Goal: Communication & Community: Participate in discussion

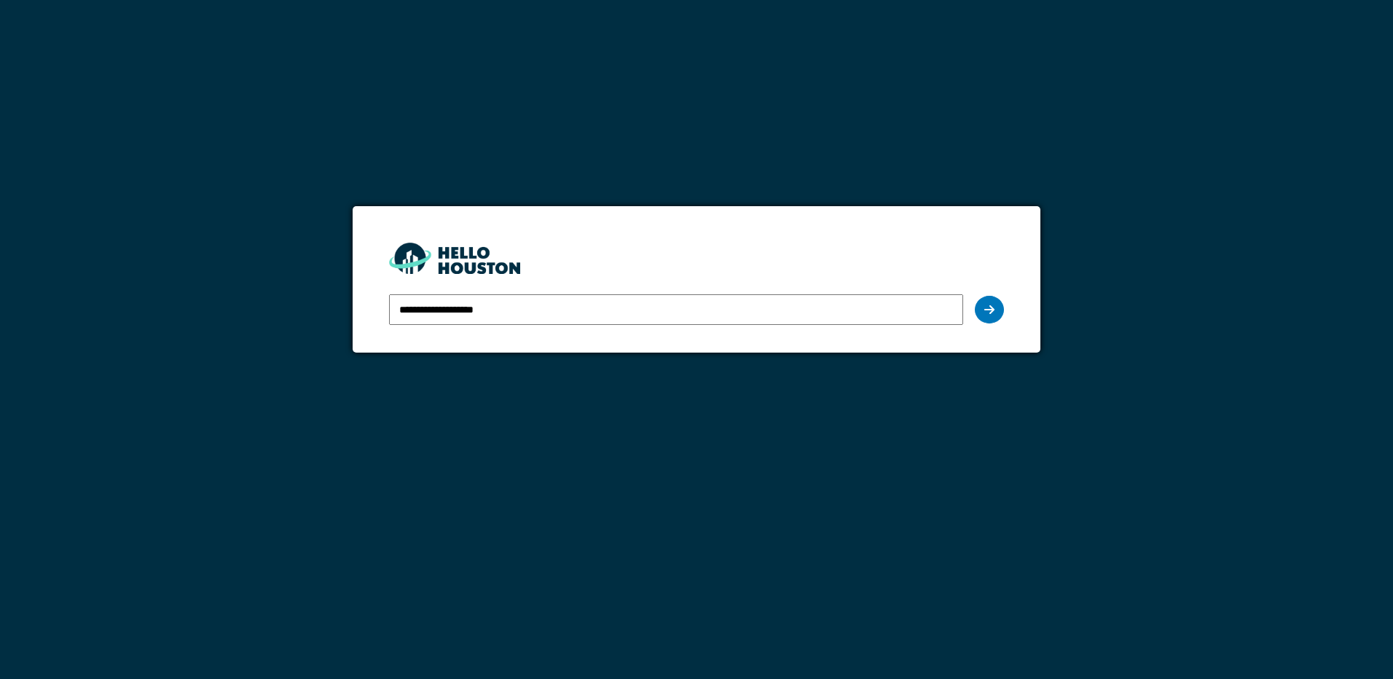
type input "**********"
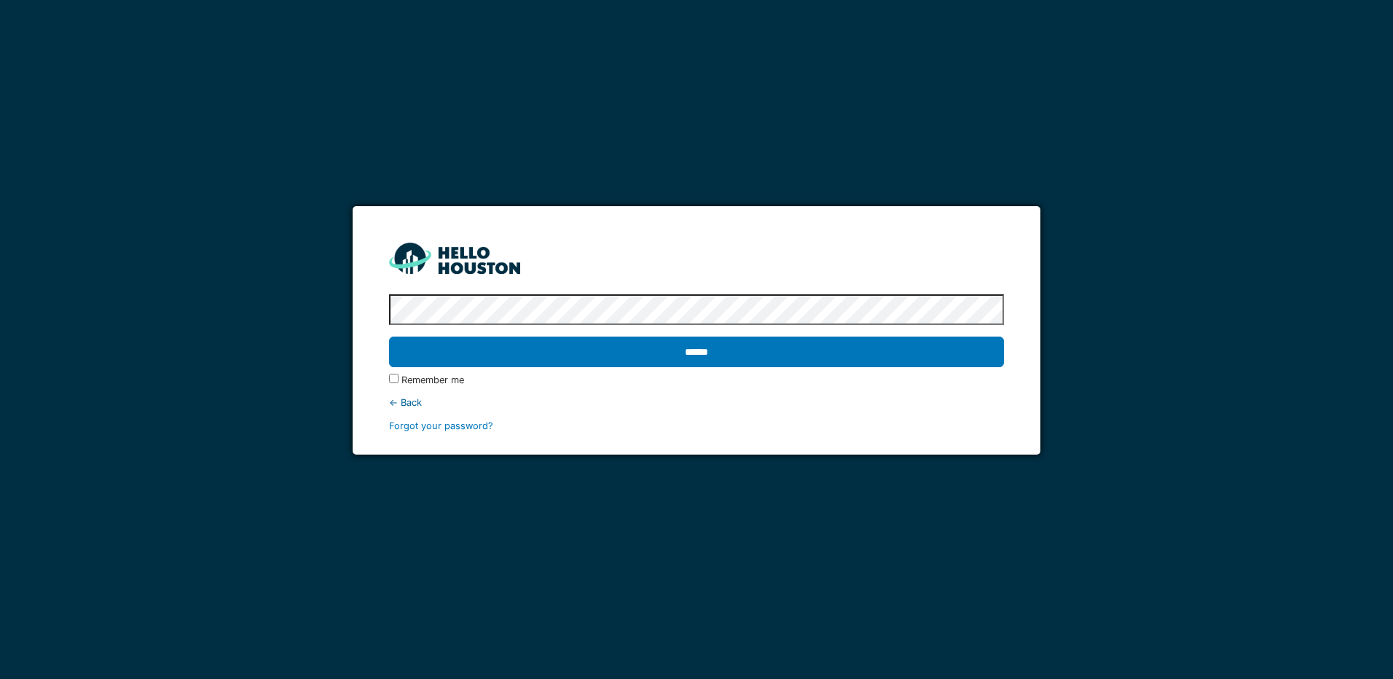
click at [389, 336] on input "******" at bounding box center [696, 351] width 614 height 31
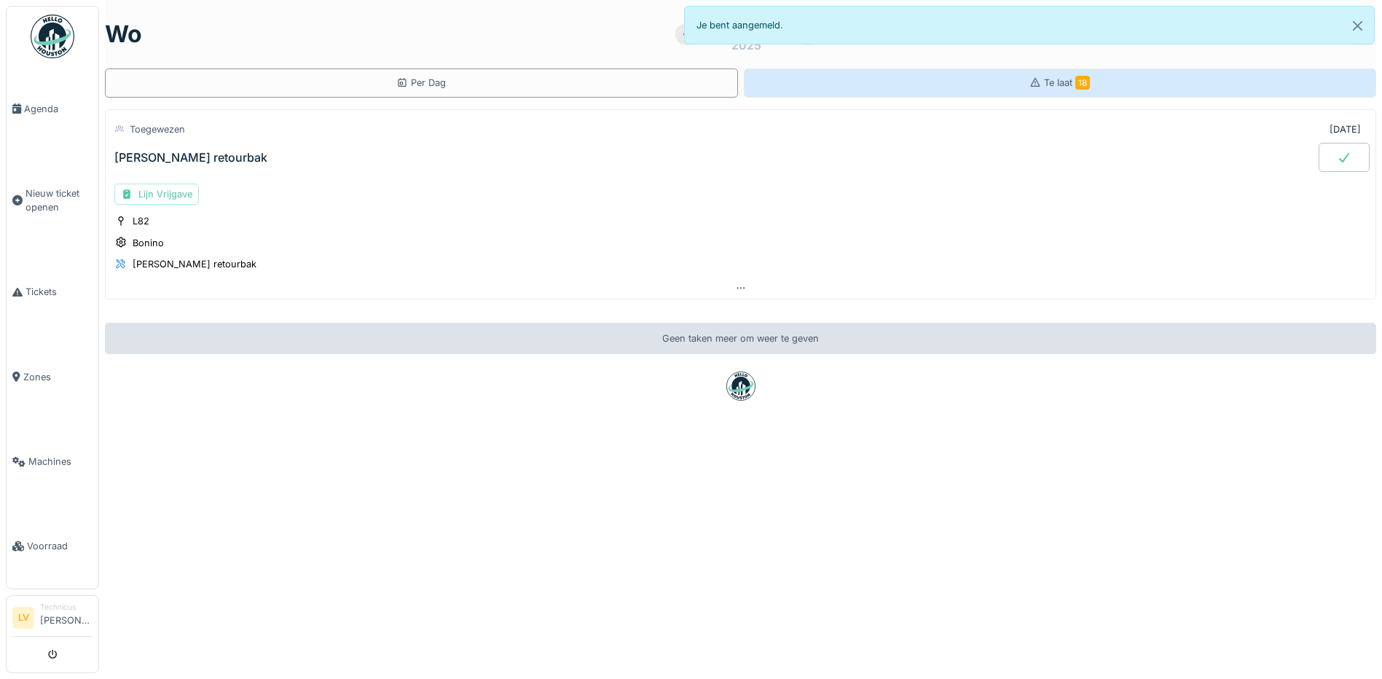
click at [1044, 82] on span "Te laat 18" at bounding box center [1067, 82] width 46 height 11
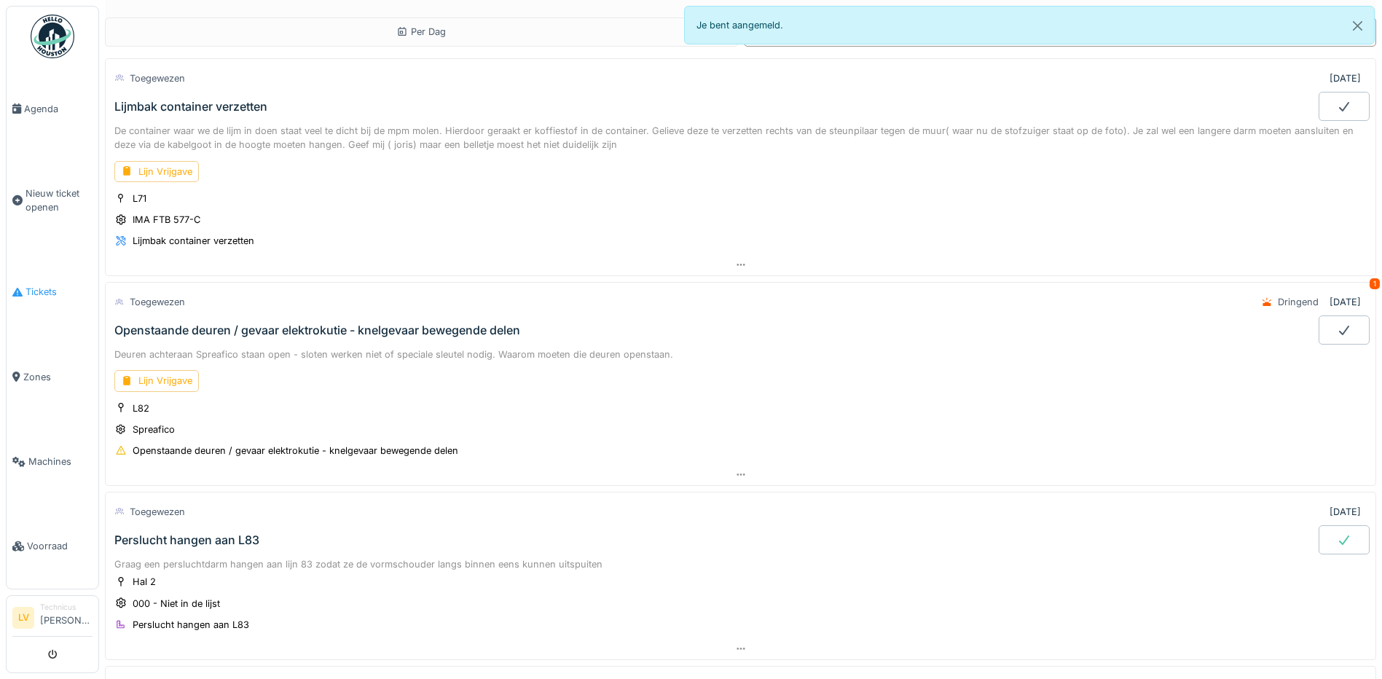
click at [44, 285] on span "Tickets" at bounding box center [58, 292] width 67 height 14
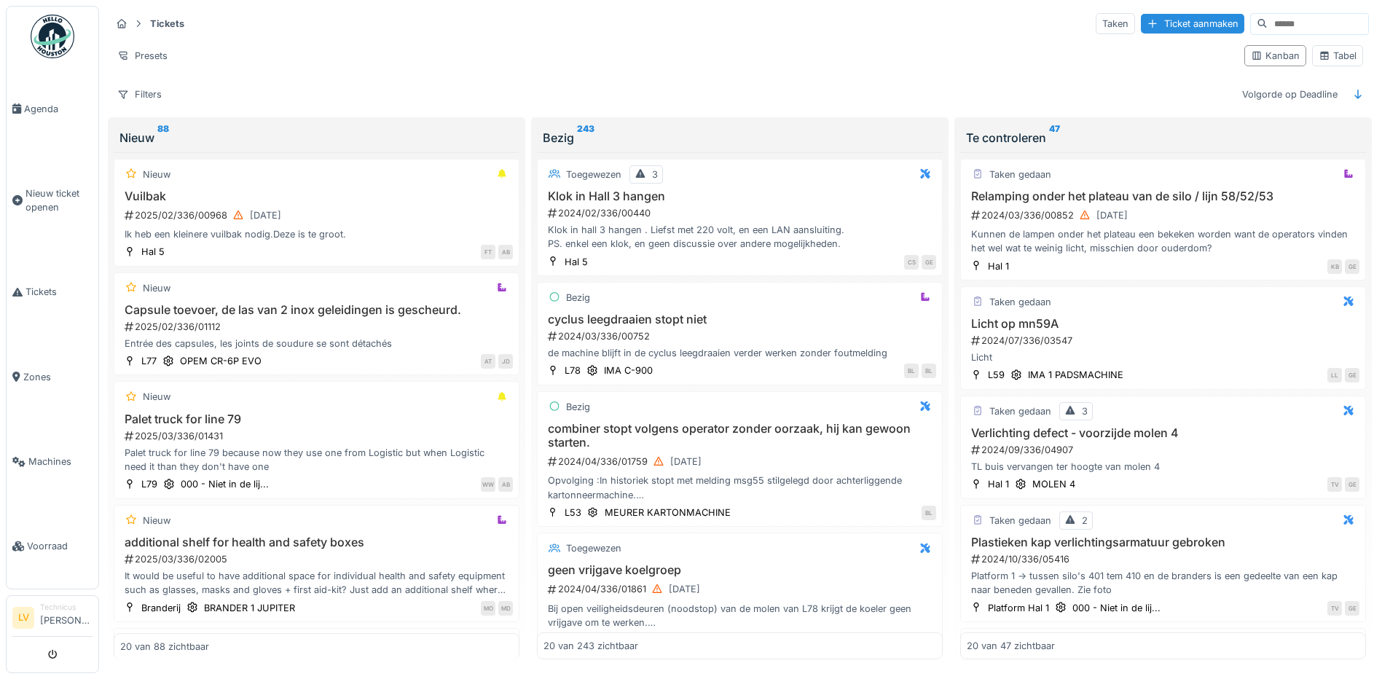
click at [1267, 22] on input at bounding box center [1317, 24] width 101 height 20
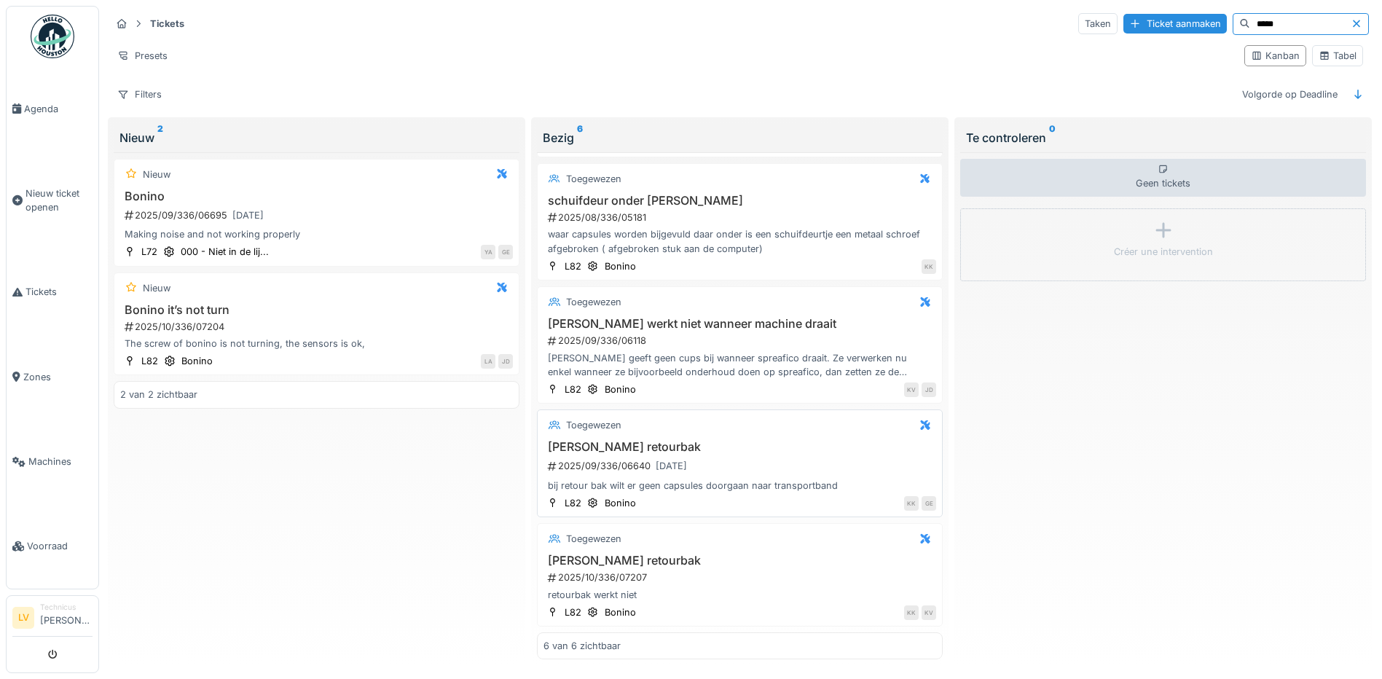
scroll to position [9, 0]
type input "*****"
click at [623, 554] on h3 "[PERSON_NAME] retourbak" at bounding box center [739, 561] width 393 height 14
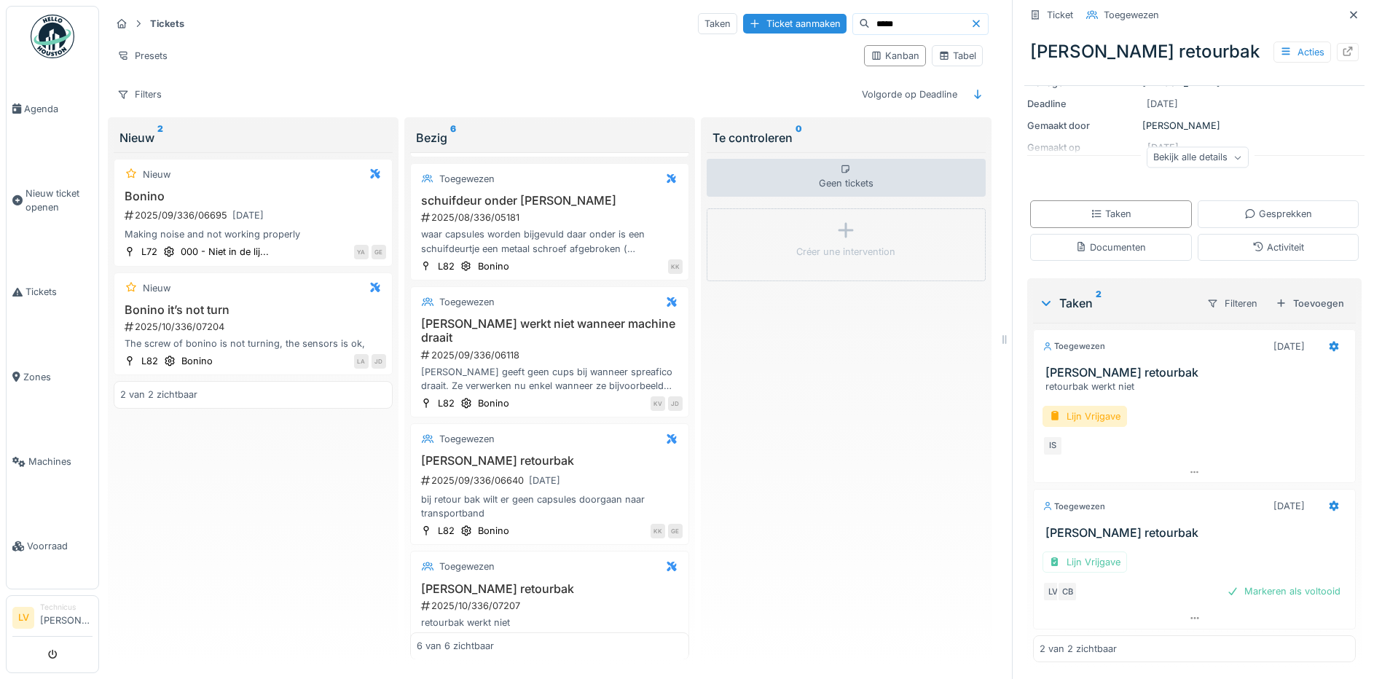
scroll to position [153, 0]
click at [1189, 613] on icon at bounding box center [1195, 617] width 12 height 9
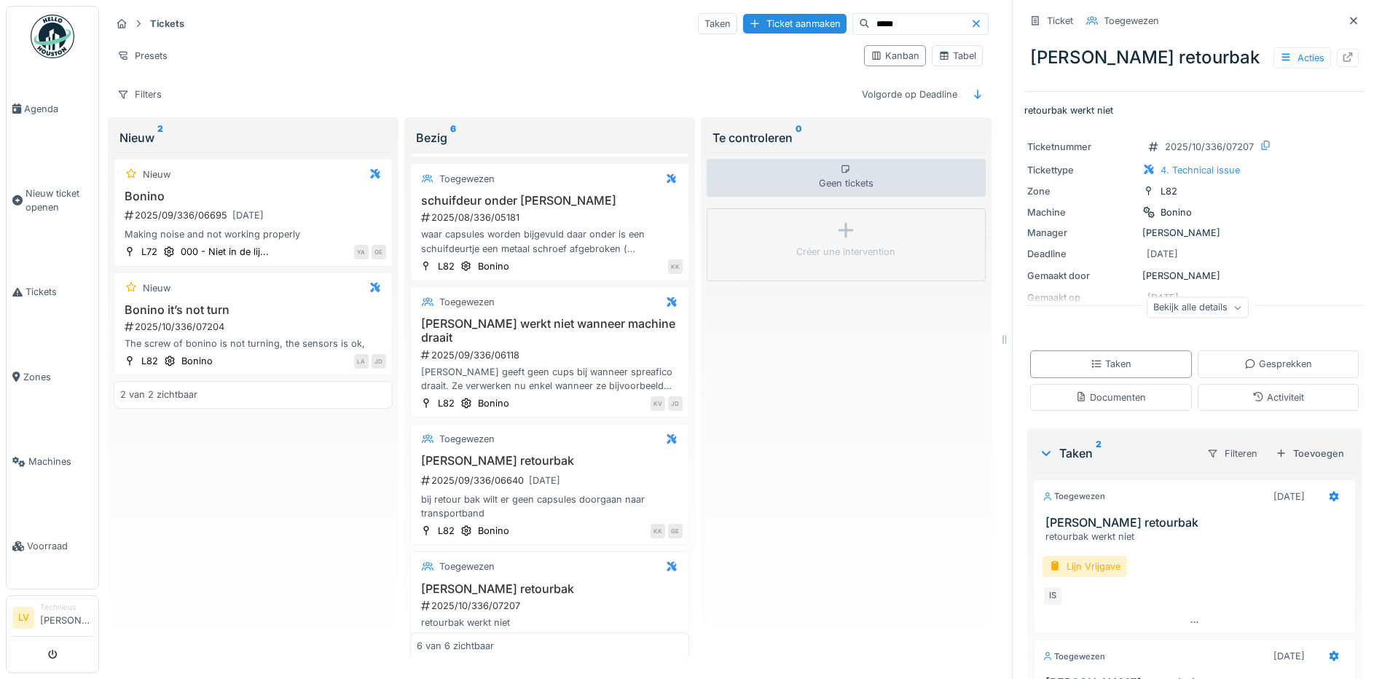
click at [1180, 298] on div "Bekijk alle details" at bounding box center [1197, 307] width 102 height 21
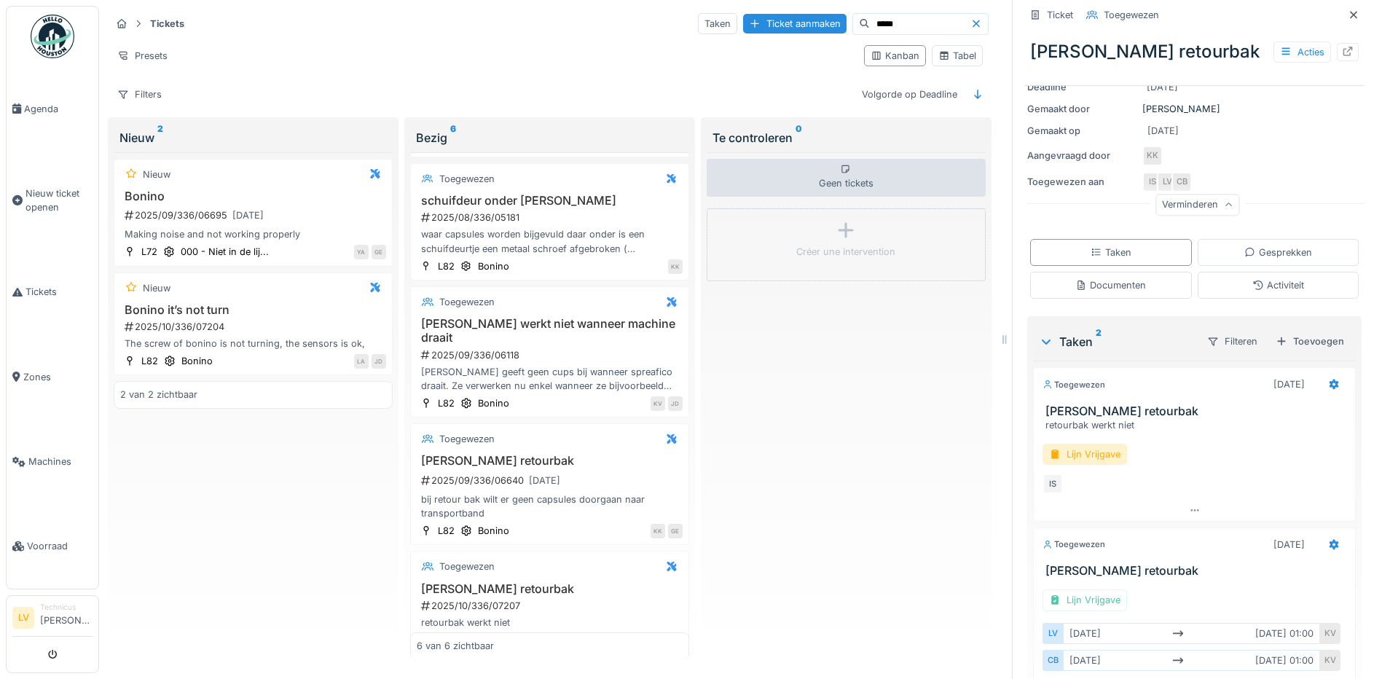
scroll to position [219, 0]
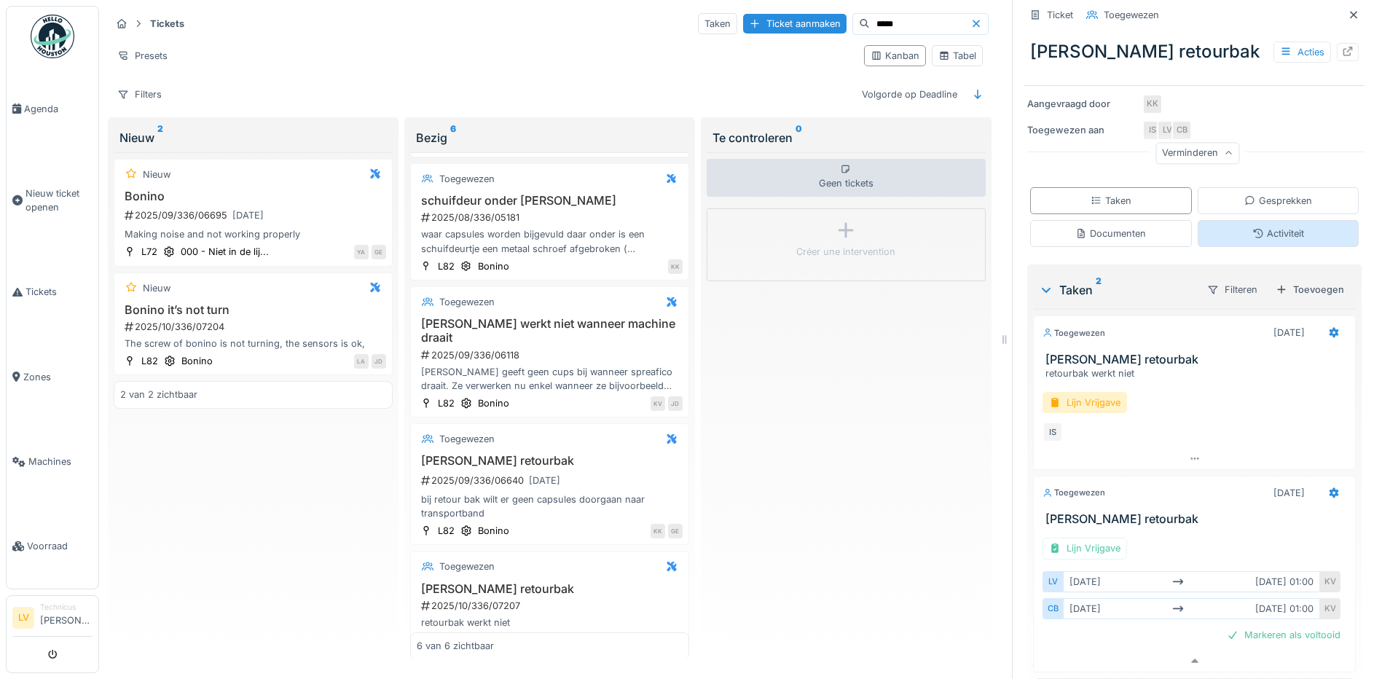
click at [1252, 227] on div "Activiteit" at bounding box center [1278, 234] width 52 height 14
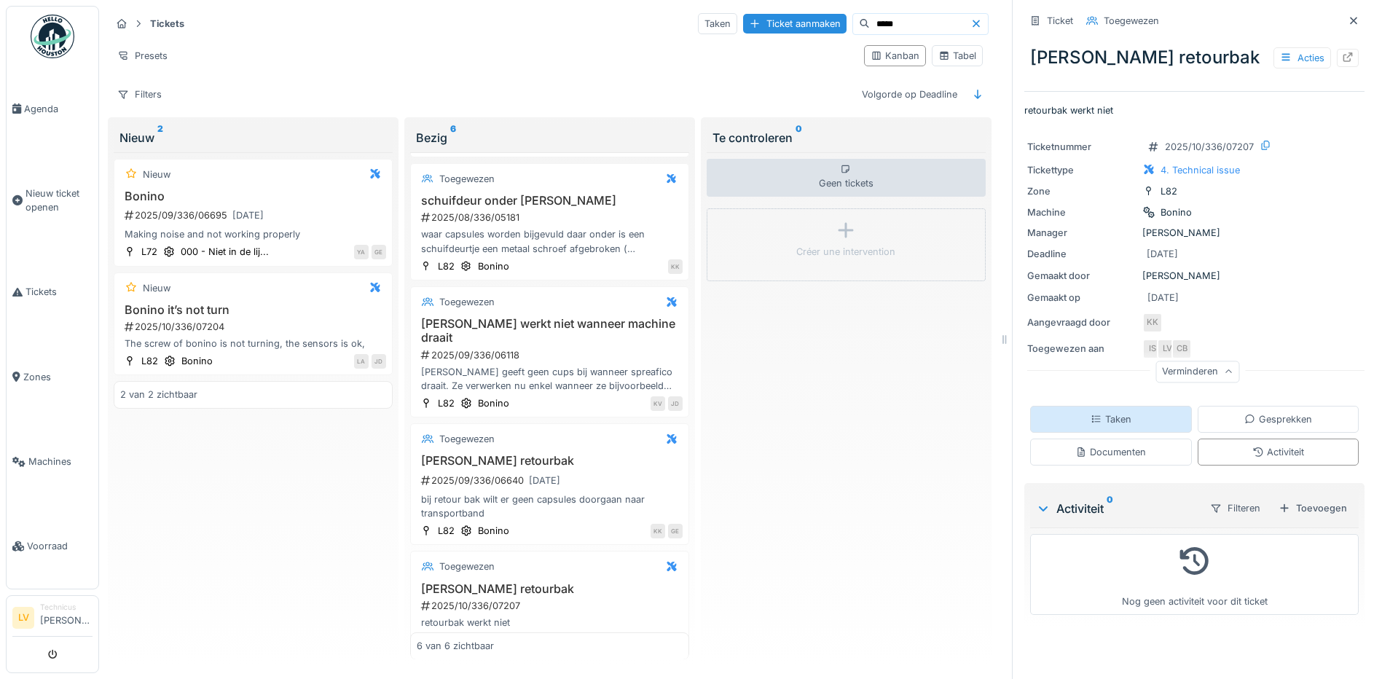
click at [1107, 412] on div "Taken" at bounding box center [1110, 419] width 41 height 14
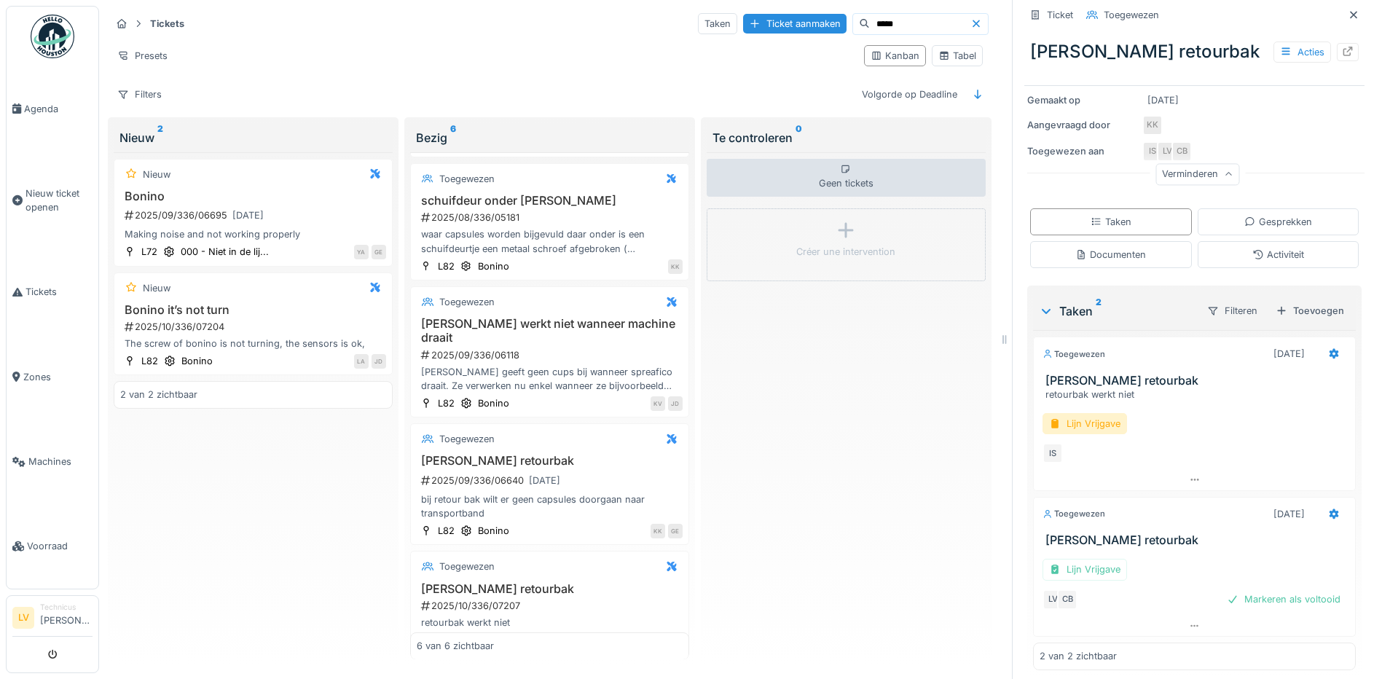
scroll to position [206, 0]
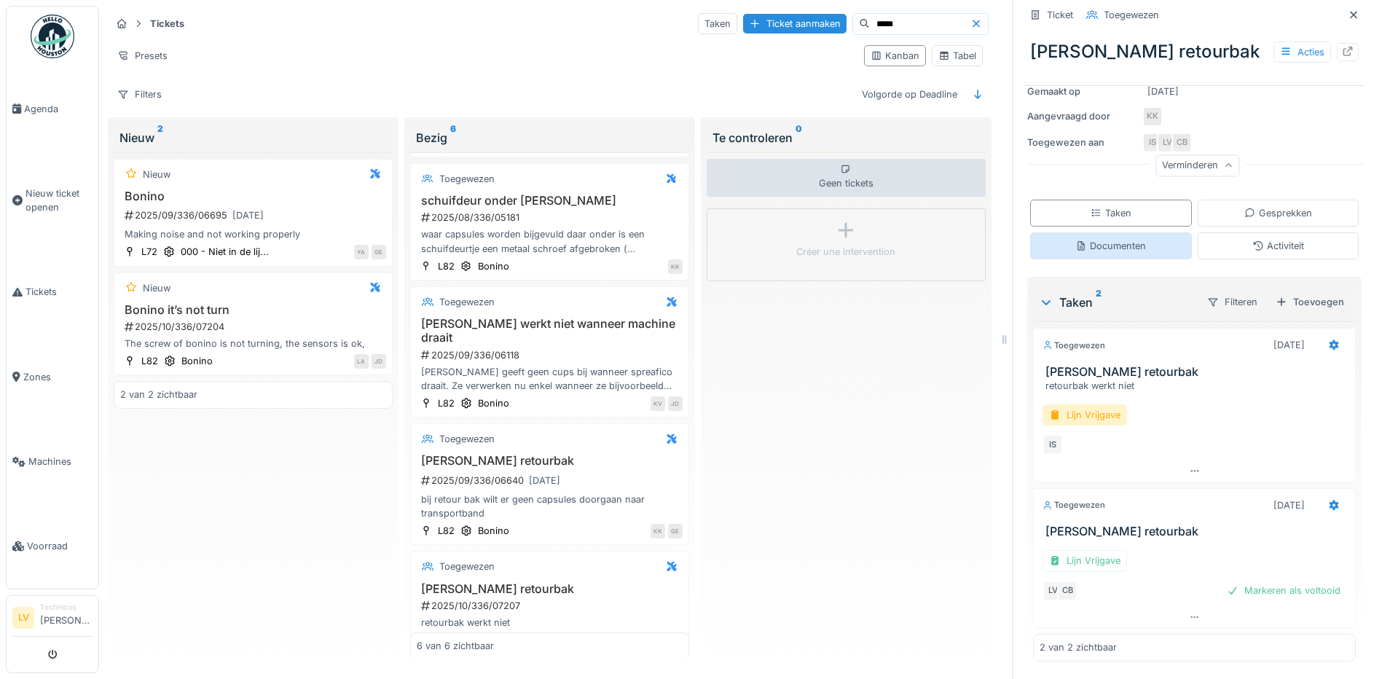
click at [1114, 239] on div "Documenten" at bounding box center [1110, 246] width 71 height 14
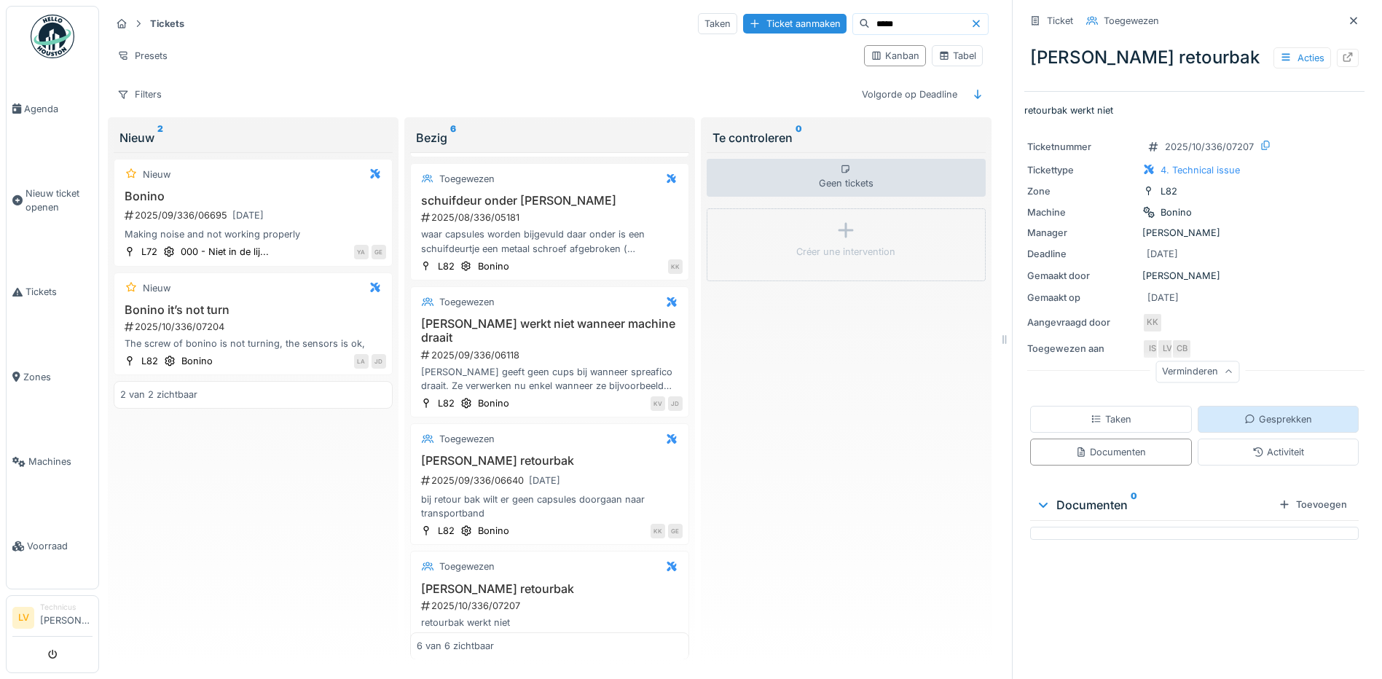
click at [1244, 412] on div "Gesprekken" at bounding box center [1278, 419] width 68 height 14
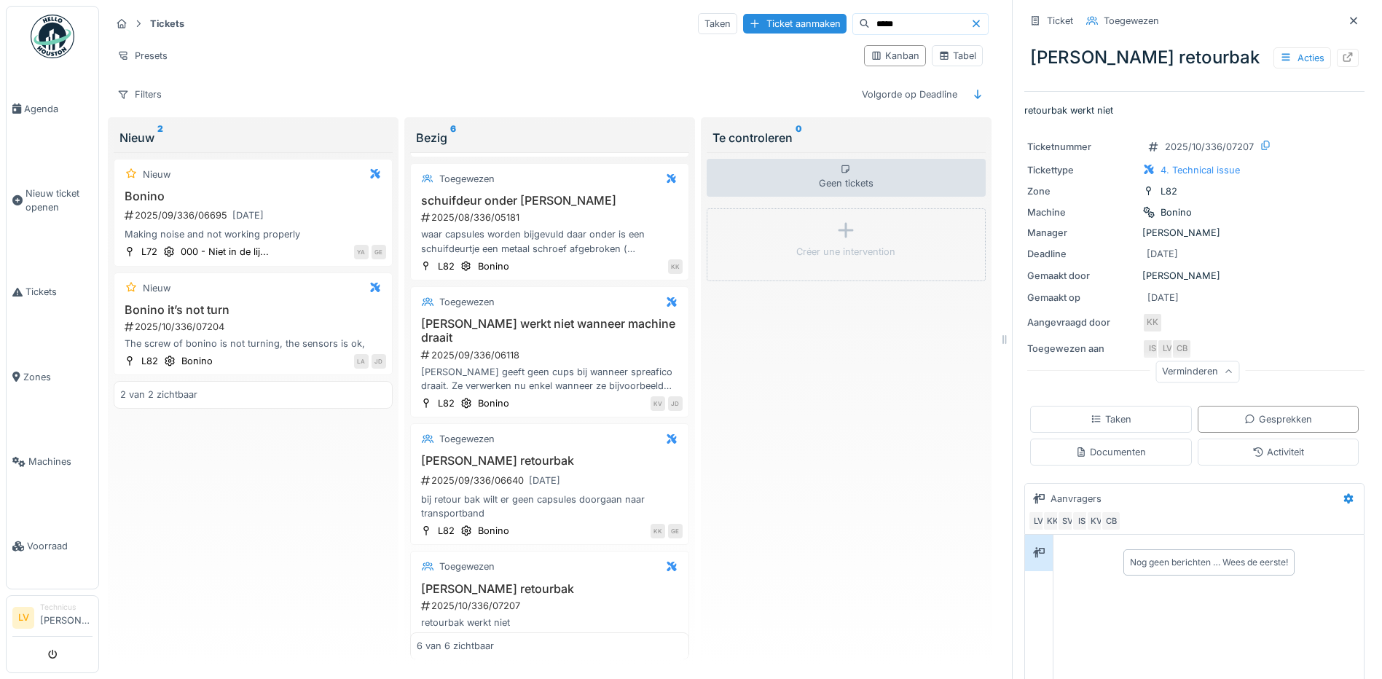
click at [1085, 548] on div "Nog geen berichten … Wees de eerste!" at bounding box center [1208, 561] width 304 height 37
click at [1130, 556] on div "Nog geen berichten … Wees de eerste!" at bounding box center [1209, 562] width 158 height 13
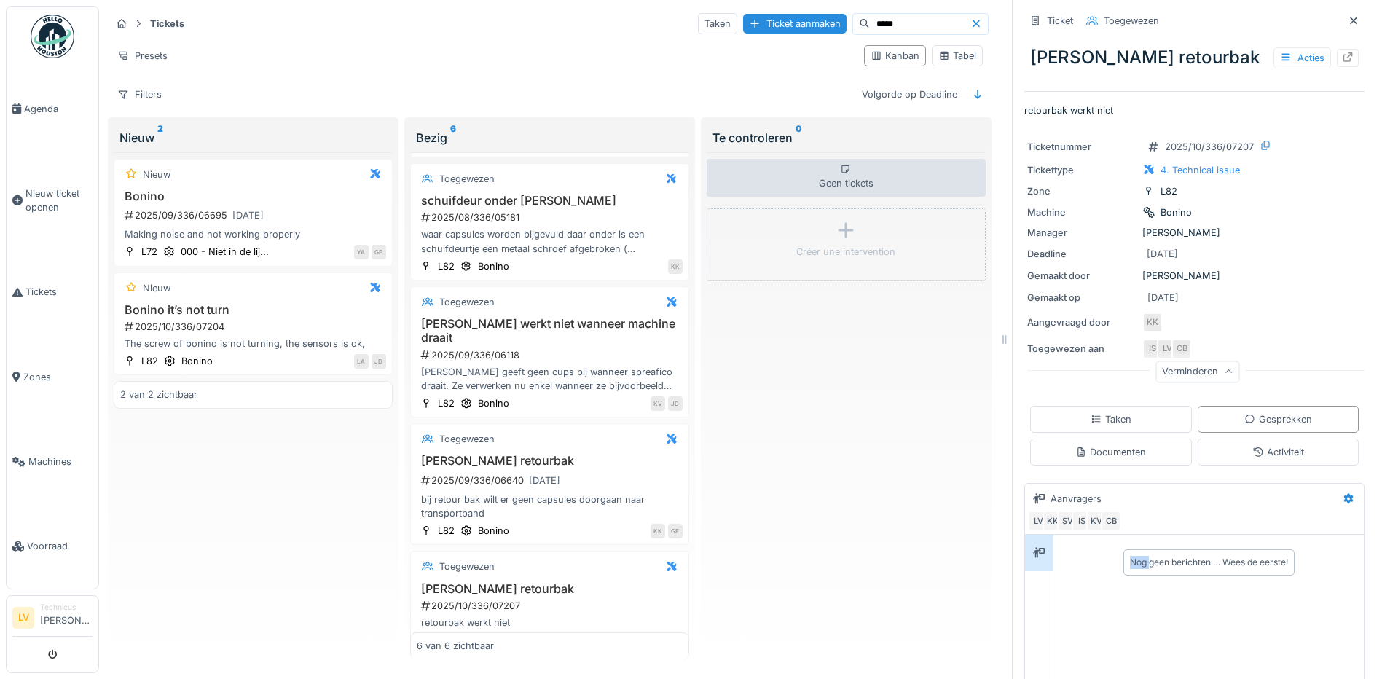
drag, startPoint x: 1113, startPoint y: 550, endPoint x: 1073, endPoint y: 556, distance: 40.6
click at [1073, 556] on div "Nog geen berichten … Wees de eerste!" at bounding box center [1208, 561] width 304 height 37
click at [1028, 512] on div "LV" at bounding box center [1038, 521] width 20 height 20
click at [1056, 553] on div "Nog geen berichten … Wees de eerste!" at bounding box center [1208, 561] width 304 height 37
drag, startPoint x: 1056, startPoint y: 553, endPoint x: 1074, endPoint y: 590, distance: 41.4
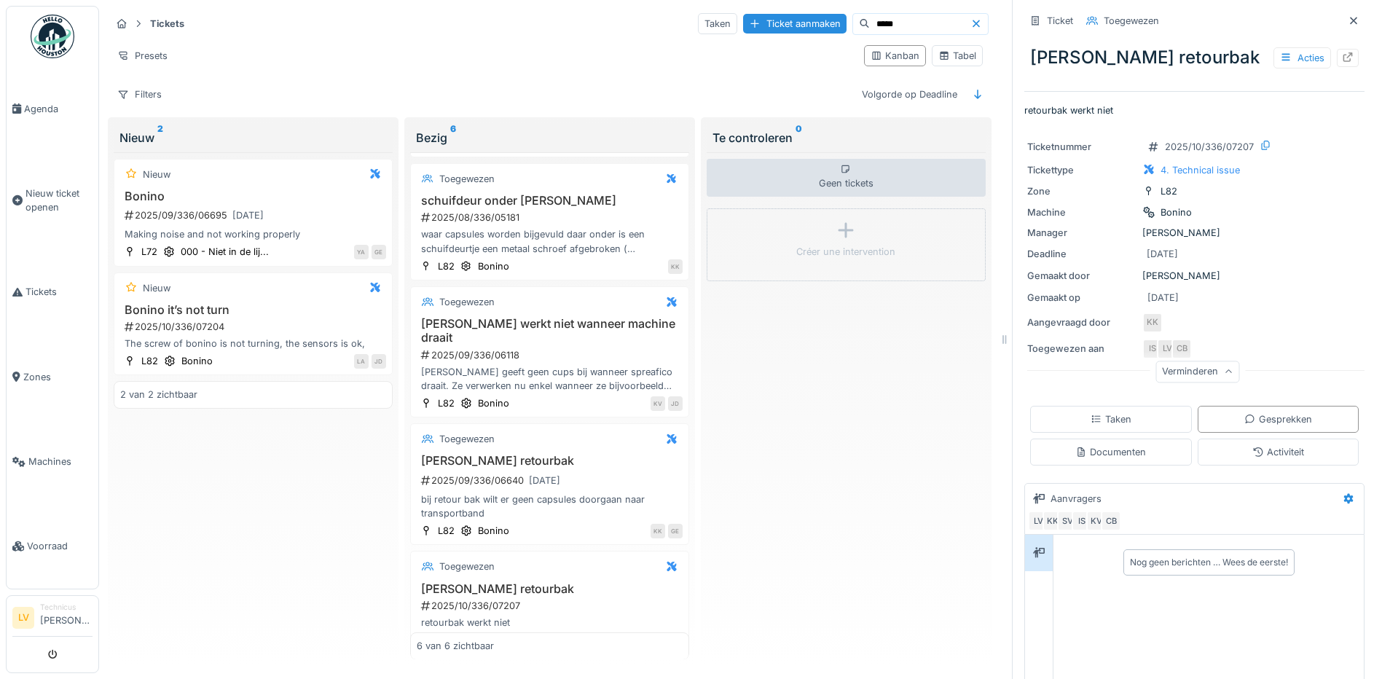
click at [1074, 590] on div "Nog geen berichten … Wees de eerste!" at bounding box center [1208, 656] width 310 height 242
click at [1128, 414] on div "Taken" at bounding box center [1111, 419] width 162 height 27
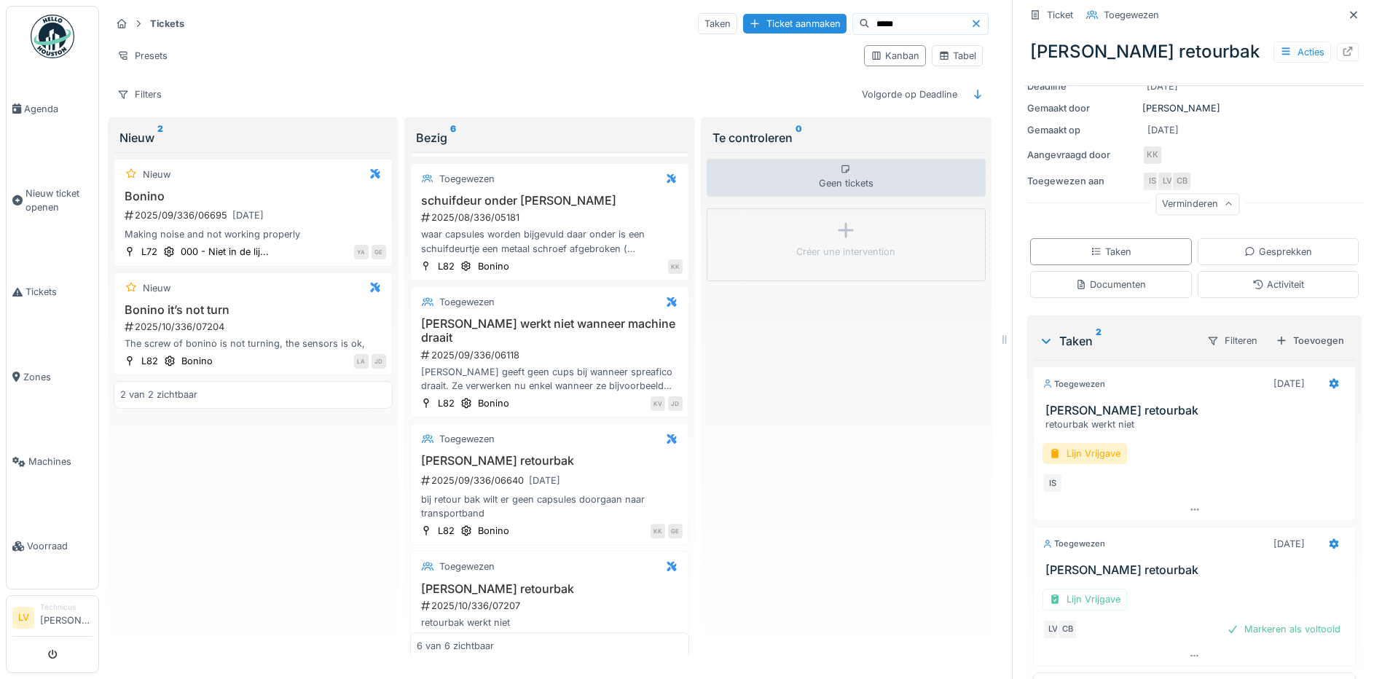
scroll to position [206, 0]
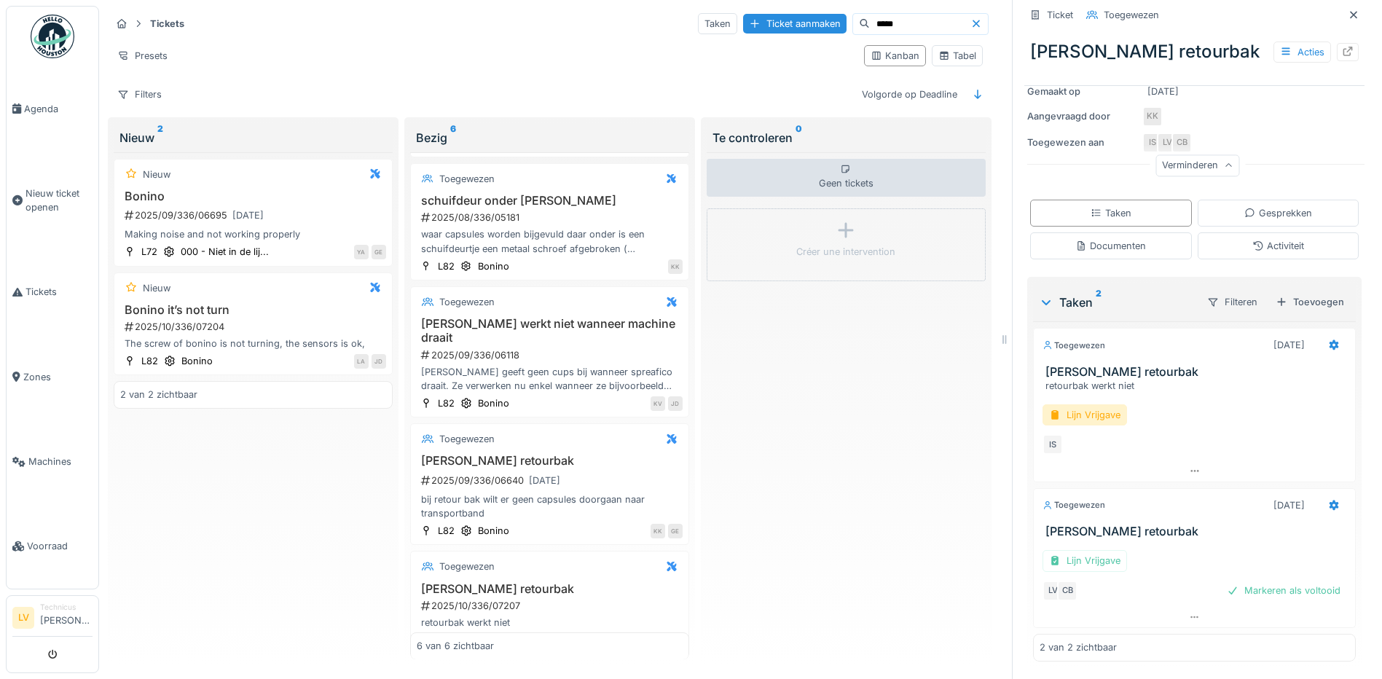
click at [1192, 538] on div "Lijn Vrijgave LV CB Markeren als voltooid" at bounding box center [1194, 572] width 323 height 68
click at [1208, 203] on div "Gesprekken" at bounding box center [1278, 213] width 162 height 27
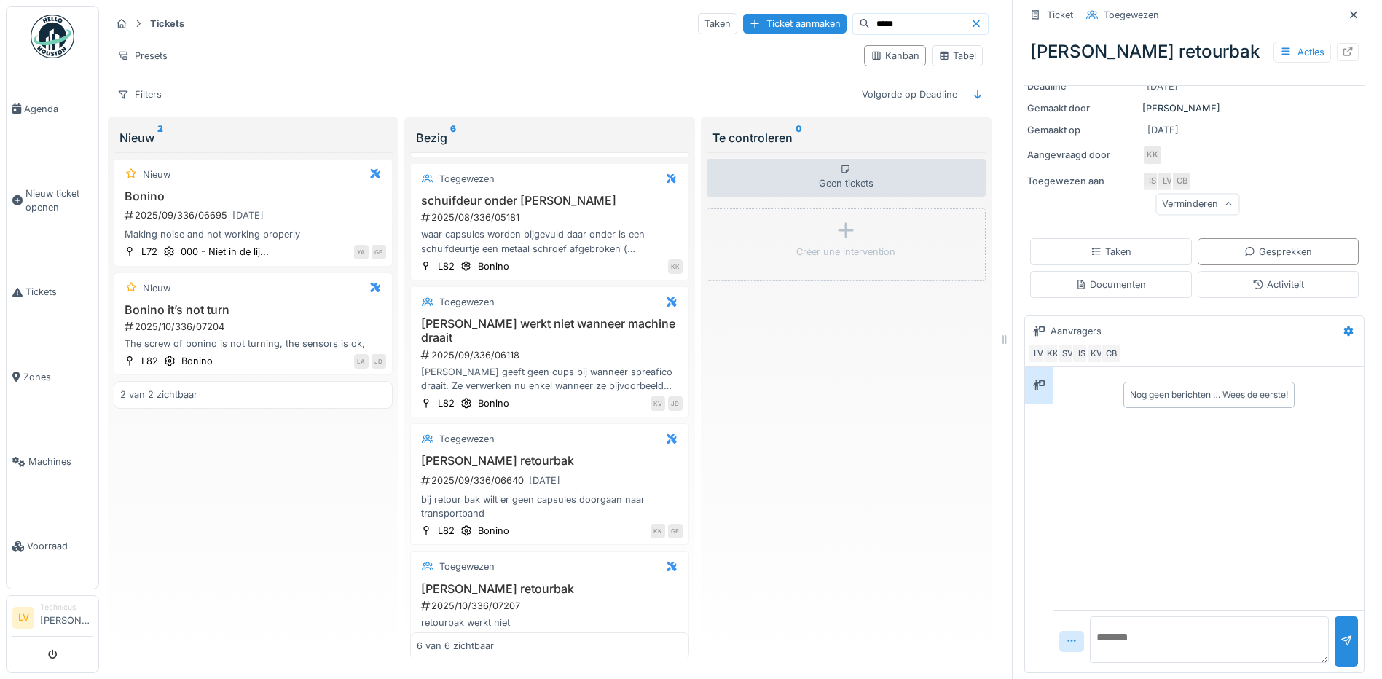
scroll to position [168, 0]
click at [1090, 430] on div "Nog geen berichten … Wees de eerste!" at bounding box center [1208, 488] width 310 height 242
drag, startPoint x: 1090, startPoint y: 430, endPoint x: 1098, endPoint y: 482, distance: 53.0
click at [1098, 482] on div "Nog geen berichten … Wees de eerste!" at bounding box center [1208, 488] width 310 height 242
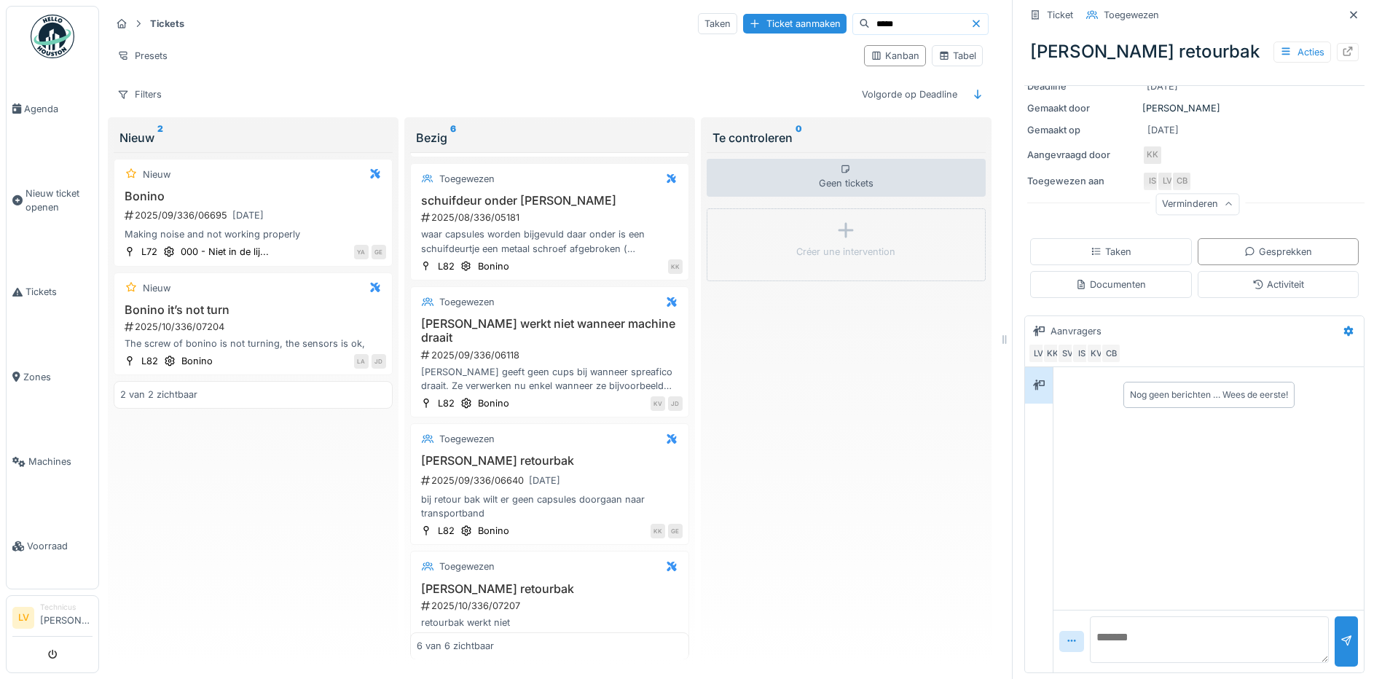
click at [1286, 468] on div "Nog geen berichten … Wees de eerste!" at bounding box center [1208, 488] width 310 height 242
click at [1213, 489] on div "Nog geen berichten … Wees de eerste!" at bounding box center [1208, 488] width 310 height 242
click at [1090, 625] on textarea at bounding box center [1209, 639] width 239 height 47
type textarea "**********"
click at [1340, 634] on div at bounding box center [1346, 641] width 12 height 14
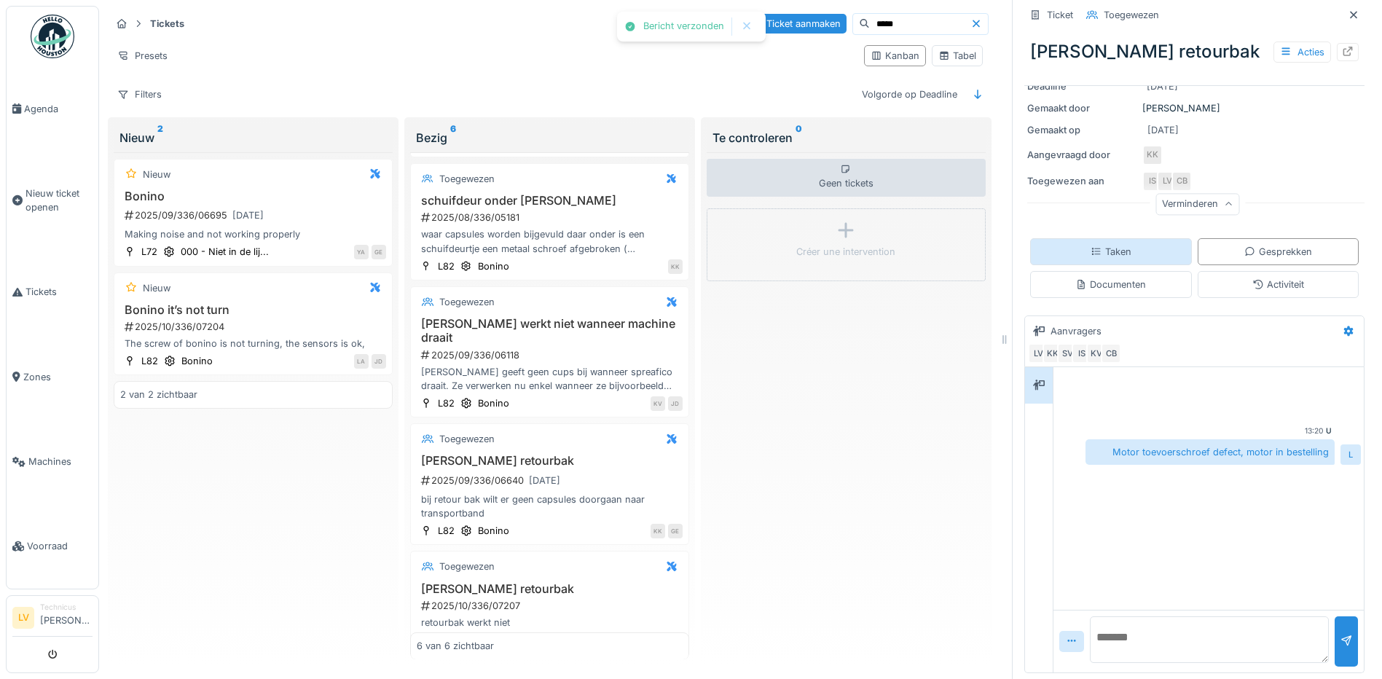
click at [1153, 238] on div "Taken" at bounding box center [1111, 251] width 162 height 27
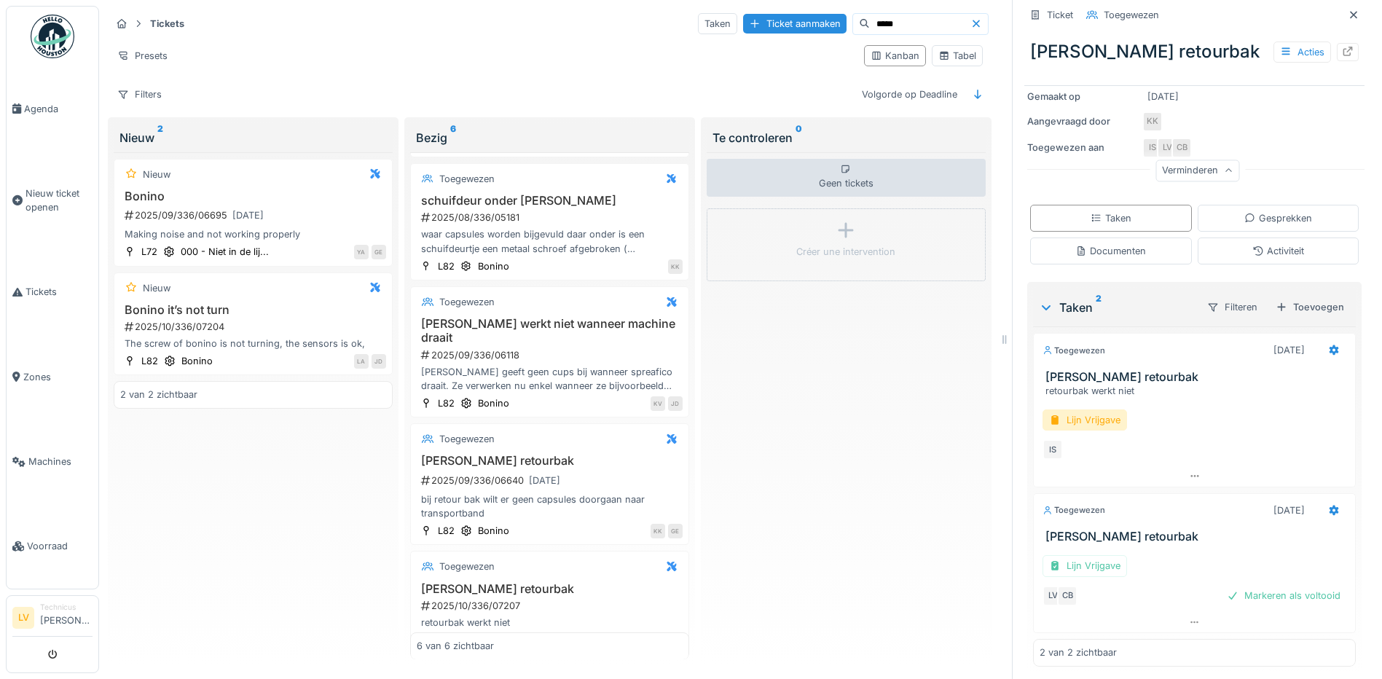
scroll to position [206, 0]
